Goal: Task Accomplishment & Management: Complete application form

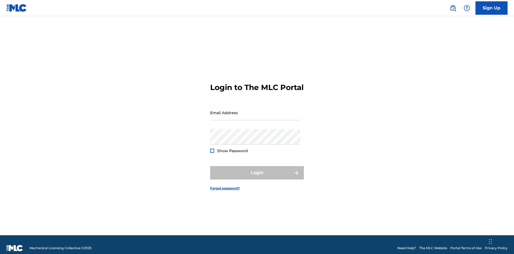
scroll to position [7, 0]
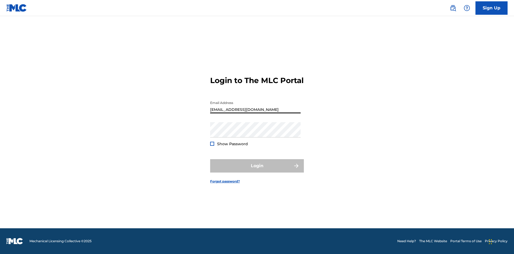
type input "Duke.McTesterson@gmail.com"
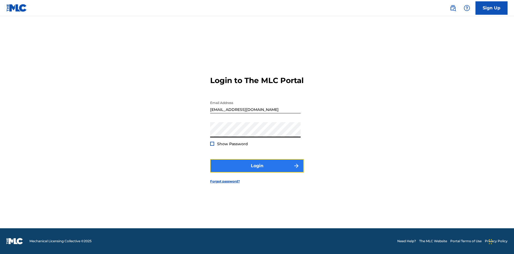
click at [257, 170] on button "Login" at bounding box center [257, 165] width 94 height 13
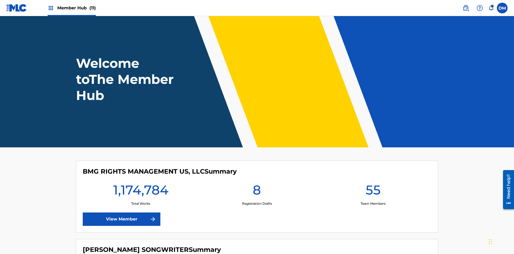
click at [76, 8] on span "Member Hub (11)" at bounding box center [76, 8] width 39 height 6
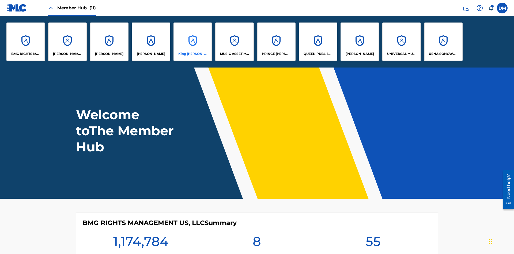
click at [192, 54] on p "King McTesterson" at bounding box center [192, 53] width 29 height 5
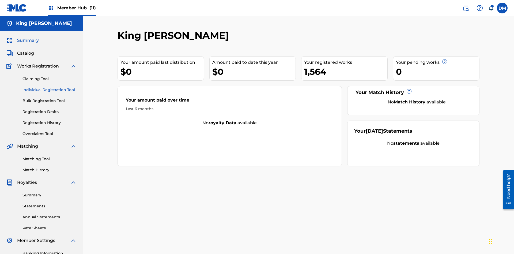
click at [50, 87] on link "Individual Registration Tool" at bounding box center [49, 90] width 54 height 6
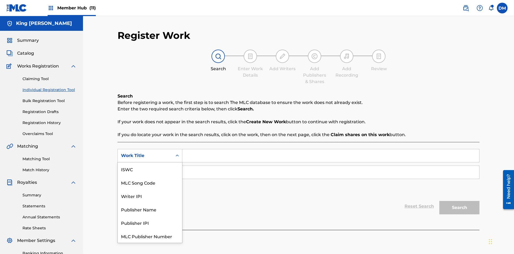
click at [150, 169] on div "ISWC" at bounding box center [150, 168] width 64 height 13
click at [330, 166] on input "Search Form" at bounding box center [330, 172] width 297 height 13
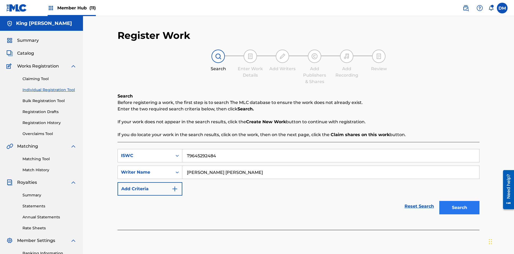
type input "TOM ZACHARY SEBASTIAN POHJOLA"
click at [459, 201] on button "Search" at bounding box center [459, 207] width 40 height 13
click at [330, 149] on input "T9645292484" at bounding box center [330, 155] width 297 height 13
click at [145, 152] on div "ISWC" at bounding box center [145, 155] width 48 height 6
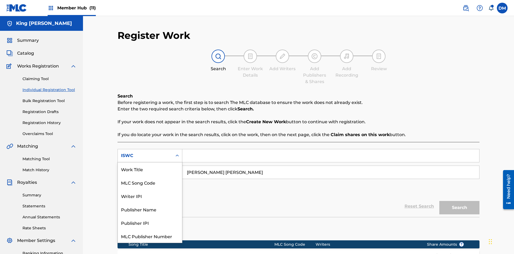
click at [150, 169] on div "Work Title" at bounding box center [150, 168] width 64 height 13
click at [459, 201] on button "Search" at bounding box center [459, 207] width 40 height 13
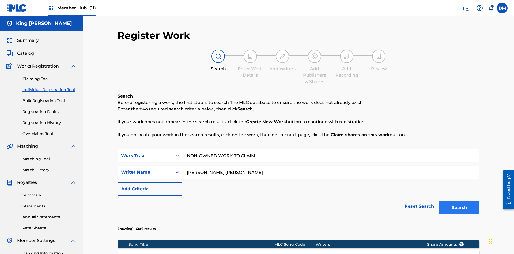
click at [330, 149] on input "NON-OWNED WORK TO CLAIM" at bounding box center [330, 155] width 297 height 13
click at [145, 152] on div "Work Title" at bounding box center [145, 155] width 48 height 6
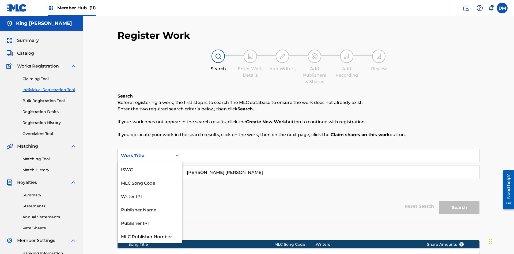
click at [150, 176] on div "MLC Song Code" at bounding box center [150, 182] width 64 height 13
click at [459, 201] on button "Search" at bounding box center [459, 207] width 40 height 13
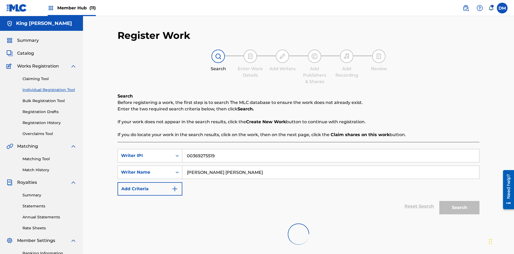
click at [330, 149] on input "00369275519" at bounding box center [330, 155] width 297 height 13
click at [145, 152] on div "Writer IPI" at bounding box center [145, 155] width 48 height 6
click at [459, 201] on button "Search" at bounding box center [459, 207] width 40 height 13
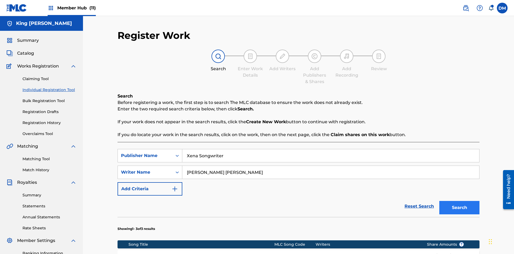
click at [330, 149] on input "Xena Songwriter" at bounding box center [330, 155] width 297 height 13
click at [145, 152] on div "Publisher Name" at bounding box center [145, 155] width 48 height 6
click at [459, 201] on button "Search" at bounding box center [459, 207] width 40 height 13
click at [330, 166] on input "TOM ZACHARY SEBASTIAN POHJOLA" at bounding box center [330, 172] width 297 height 13
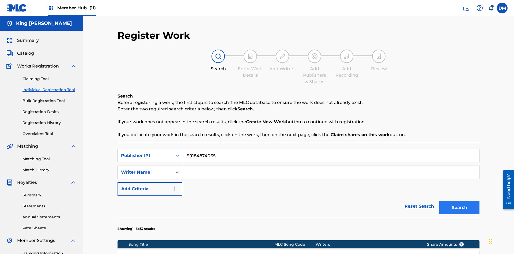
click at [145, 169] on div "Writer Name" at bounding box center [145, 172] width 48 height 6
click at [459, 201] on button "Search" at bounding box center [459, 207] width 40 height 13
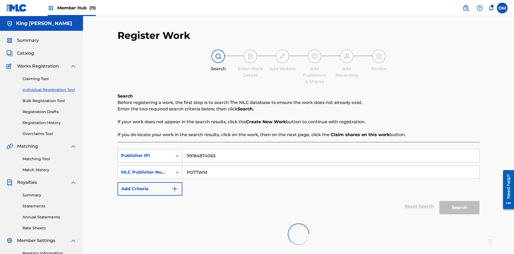
click at [330, 149] on input "99184874065" at bounding box center [330, 155] width 297 height 13
click at [330, 166] on input "P077WM" at bounding box center [330, 172] width 297 height 13
click at [145, 152] on div "Publisher IPI" at bounding box center [145, 155] width 48 height 6
click at [145, 169] on div "MLC Publisher Number" at bounding box center [145, 172] width 48 height 6
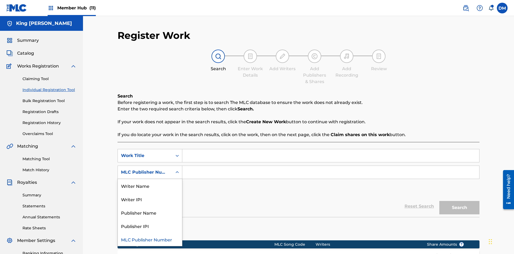
click at [150, 206] on div "Publisher Name" at bounding box center [150, 212] width 64 height 13
click at [150, 182] on button "Add Criteria" at bounding box center [149, 188] width 65 height 13
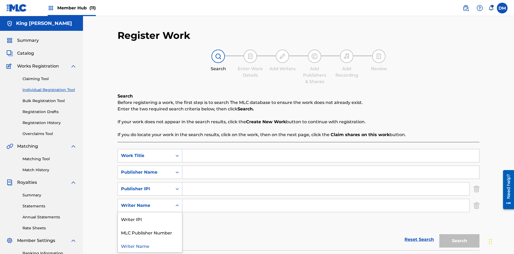
scroll to position [170, 0]
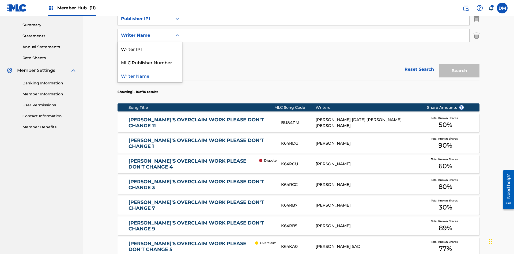
click at [150, 75] on div "Writer Name" at bounding box center [150, 75] width 64 height 13
click at [150, 45] on button "Add Criteria" at bounding box center [149, 51] width 65 height 13
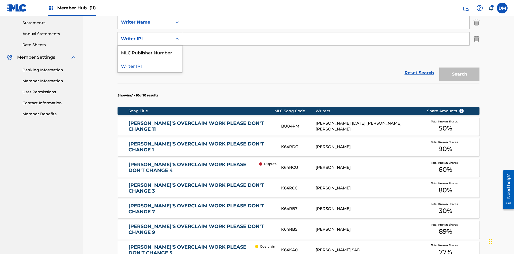
scroll to position [187, 0]
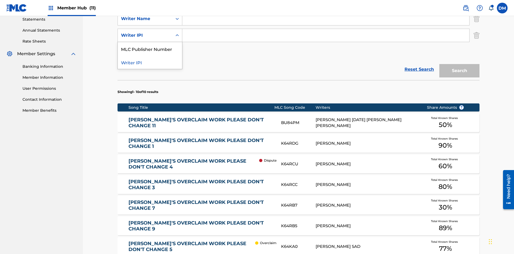
click at [150, 49] on div "MLC Publisher Number" at bounding box center [150, 48] width 64 height 13
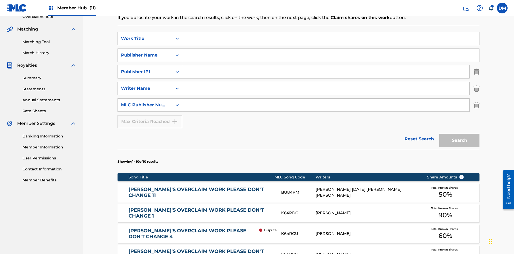
click at [330, 39] on input "Search Form" at bounding box center [330, 38] width 297 height 13
type input "NON-OWNED WORK TO CLAIM"
click at [330, 49] on input "Search Form" at bounding box center [330, 55] width 297 height 13
type input "Xena Songwriter"
click at [326, 65] on input "Search Form" at bounding box center [325, 71] width 287 height 13
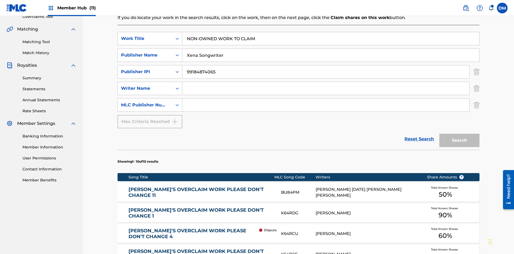
type input "99184874065"
click at [326, 82] on input "Search Form" at bounding box center [325, 88] width 287 height 13
type input "TOM ZACHARY SEBASTIAN POHJOLA"
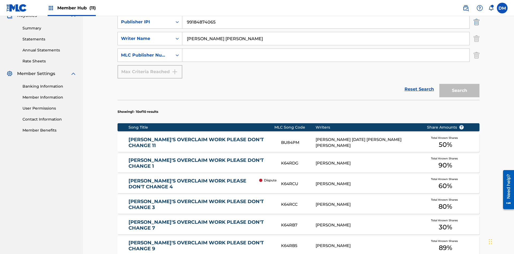
click at [326, 49] on input "Search Form" at bounding box center [325, 55] width 287 height 13
type input "P077WM"
click at [459, 84] on button "Search" at bounding box center [459, 90] width 40 height 13
click at [476, 29] on img "Search Form" at bounding box center [476, 21] width 6 height 13
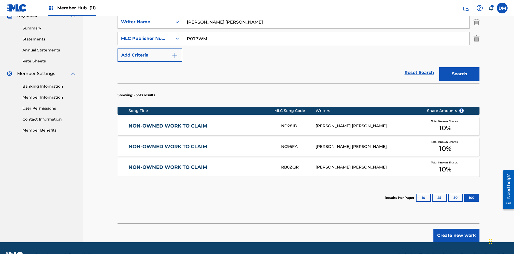
click at [476, 29] on img "Search Form" at bounding box center [476, 21] width 6 height 13
click at [330, 12] on input "Xena Songwriter" at bounding box center [330, 5] width 297 height 13
click at [326, 39] on input "P077WM" at bounding box center [325, 38] width 287 height 13
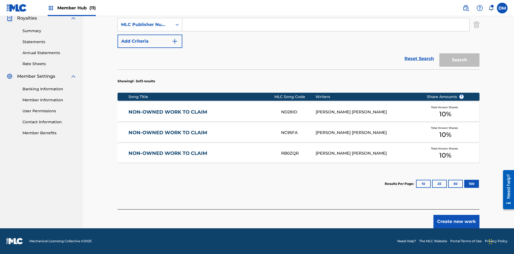
click at [145, 11] on div "Publisher Name" at bounding box center [145, 8] width 48 height 6
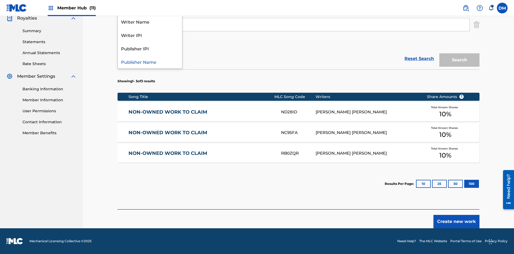
click at [150, 41] on div "Writer IPI" at bounding box center [150, 34] width 64 height 13
click at [145, 28] on div "MLC Publisher Number" at bounding box center [145, 24] width 48 height 6
type input "T9645292484"
